Goal: Information Seeking & Learning: Understand process/instructions

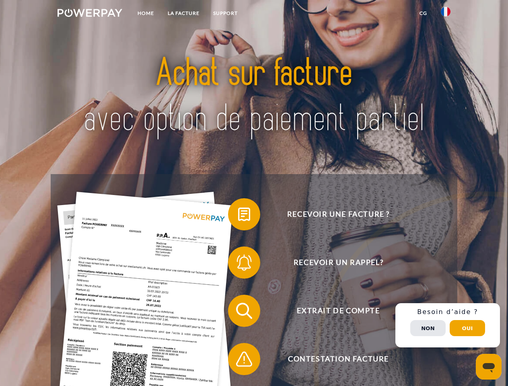
click at [90, 14] on img at bounding box center [89, 13] width 65 height 8
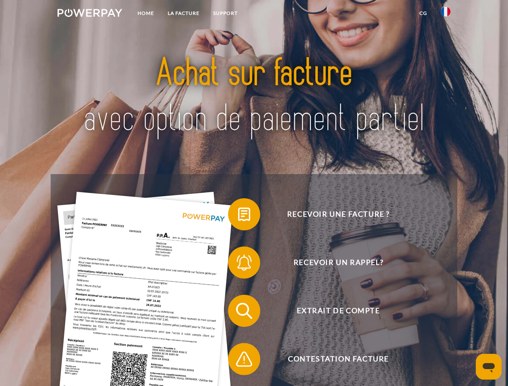
click at [445, 14] on img at bounding box center [446, 12] width 10 height 10
click at [423, 13] on link "CG" at bounding box center [422, 13] width 21 height 14
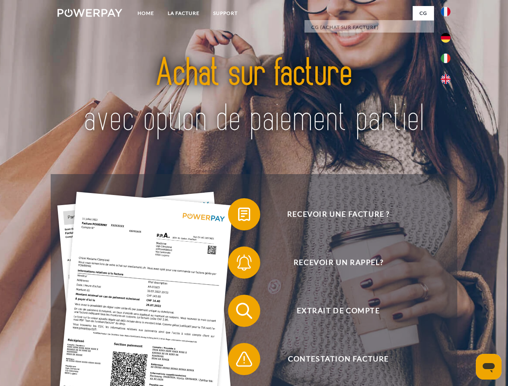
click at [238, 216] on span at bounding box center [232, 214] width 40 height 40
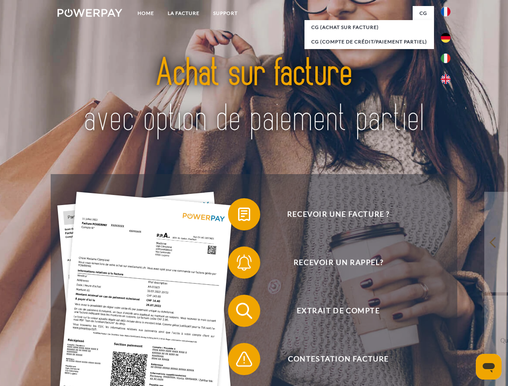
click at [238, 264] on span at bounding box center [232, 262] width 40 height 40
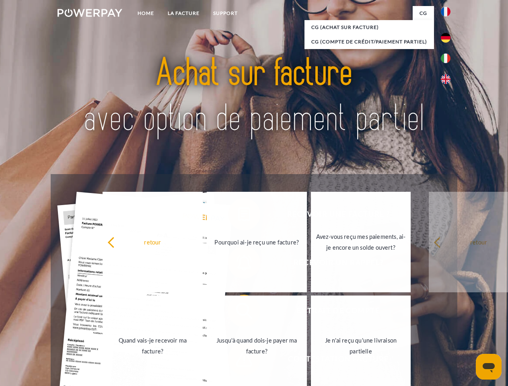
click at [238, 312] on link "Jusqu'à quand dois-je payer ma facture?" at bounding box center [257, 345] width 100 height 101
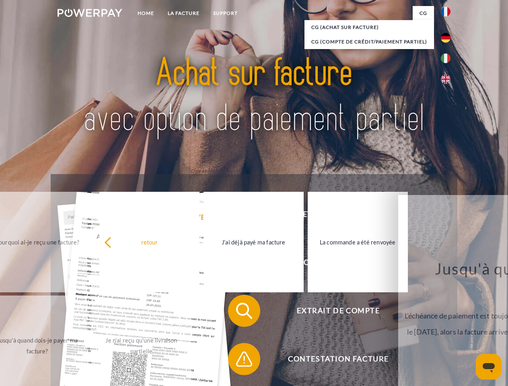
click at [238, 361] on span at bounding box center [232, 359] width 40 height 40
click at [447, 325] on div "Recevoir une facture ? Recevoir un rappel? Extrait de compte retour" at bounding box center [254, 335] width 406 height 322
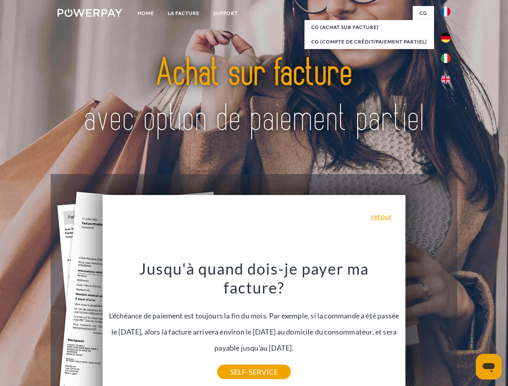
click at [428, 327] on span "Extrait de compte" at bounding box center [338, 311] width 197 height 32
click at [467, 328] on header "Home LA FACTURE Support" at bounding box center [254, 277] width 508 height 555
